Goal: Transaction & Acquisition: Purchase product/service

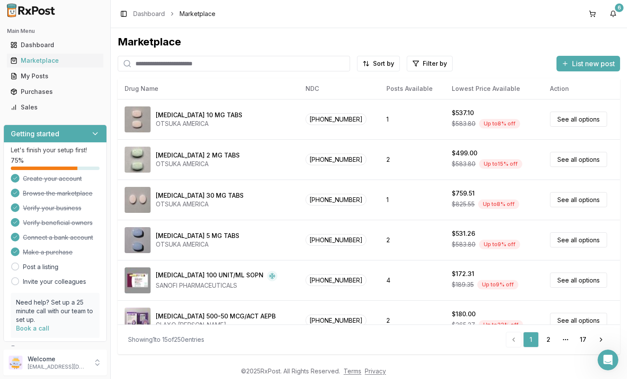
click at [236, 64] on input "search" at bounding box center [234, 64] width 232 height 16
click at [188, 66] on input "search" at bounding box center [234, 64] width 232 height 16
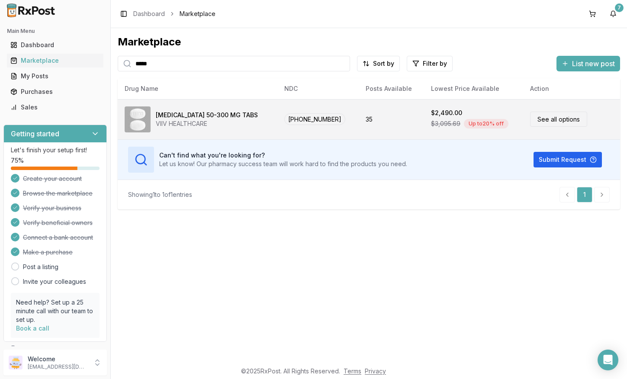
type input "*****"
click at [215, 116] on div "Dovato 50-300 MG TABS" at bounding box center [207, 115] width 102 height 9
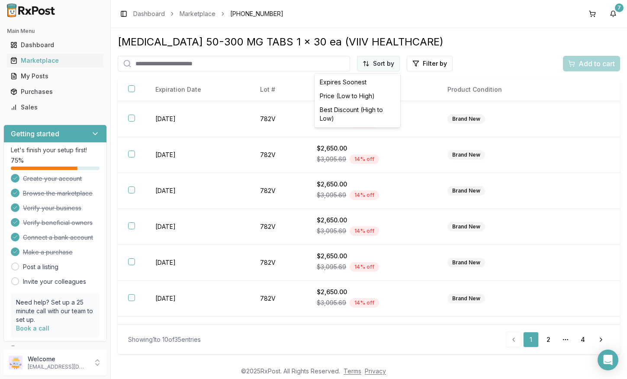
click at [394, 63] on html "Main Menu Dashboard Marketplace My Posts Purchases Sales Getting started Let's …" at bounding box center [313, 189] width 627 height 379
click at [375, 93] on div "Price (Low to High)" at bounding box center [357, 96] width 82 height 14
